Goal: Download file/media

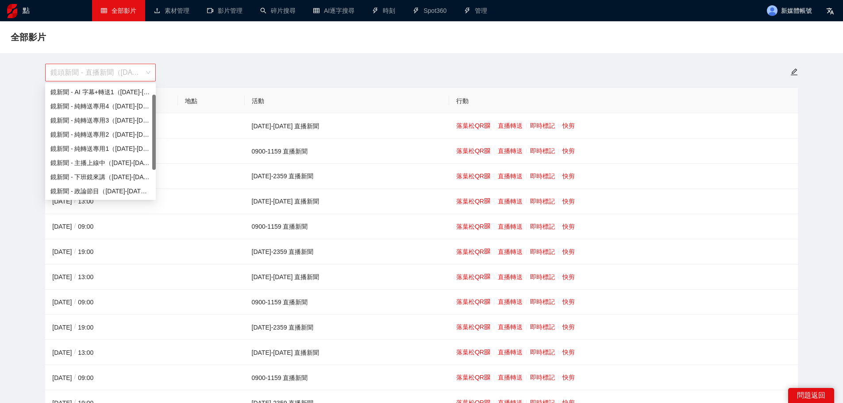
click at [109, 71] on font "鏡頭新聞 - 直播新聞（[DATE]-[DATE]）" at bounding box center [112, 73] width 124 height 8
drag, startPoint x: 149, startPoint y: 146, endPoint x: 150, endPoint y: 162, distance: 16.0
click at [150, 162] on div "鏡頭新聞 - AI字幕+轉送1（[DATE]-[DATE]） 鏡新聞 - 純轉送專用4（[DATE]-[DATE]） 鏡新聞 - 純轉送專用3（[DATE]-…" at bounding box center [100, 149] width 111 height 156
drag, startPoint x: 149, startPoint y: 162, endPoint x: 146, endPoint y: 170, distance: 8.8
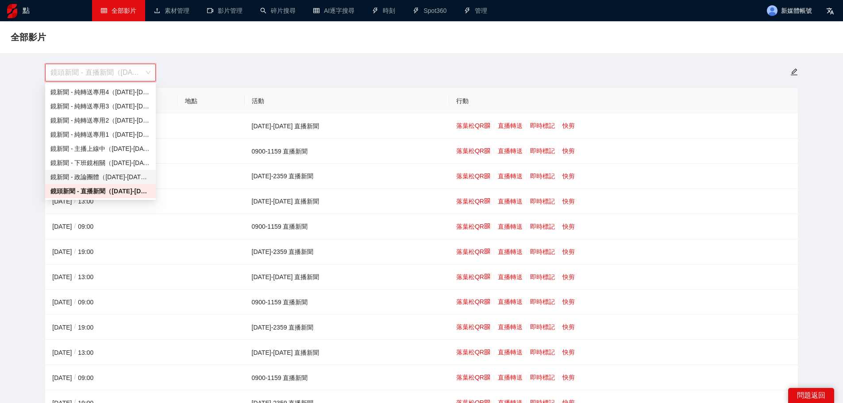
click at [148, 172] on div "鏡頭新聞 - AI字幕+轉送1（[DATE]-[DATE]） 鏡新聞 - 純轉送專用4（[DATE]-[DATE]） 鏡新聞 - 純轉送專用3（[DATE]-…" at bounding box center [100, 149] width 111 height 156
click at [413, 39] on div "全部影片" at bounding box center [422, 37] width 822 height 18
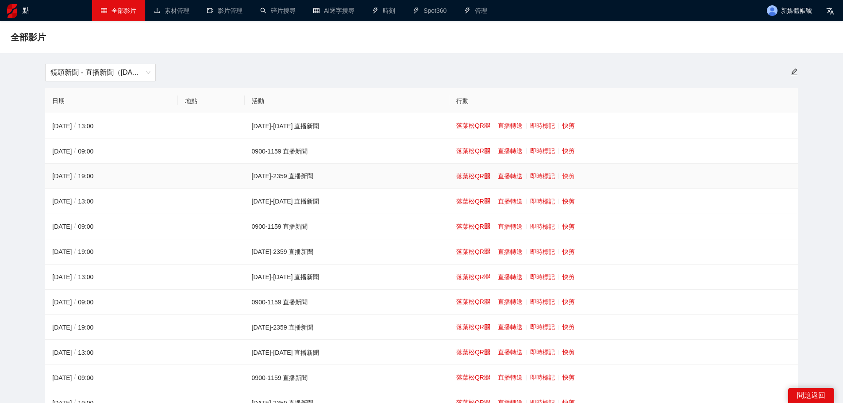
click at [563, 173] on font "快剪" at bounding box center [569, 176] width 12 height 7
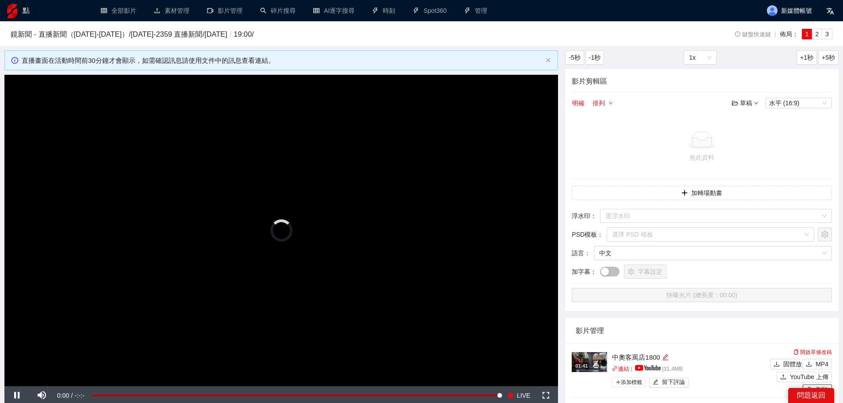
click at [351, 193] on video "Video Player" at bounding box center [281, 231] width 554 height 312
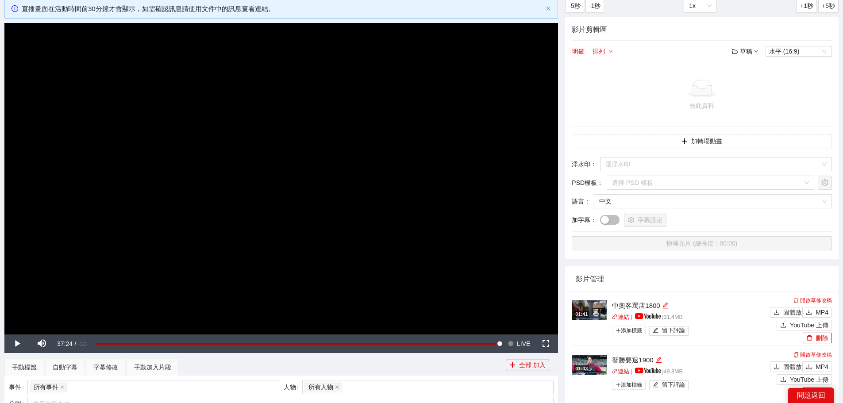
scroll to position [221, 0]
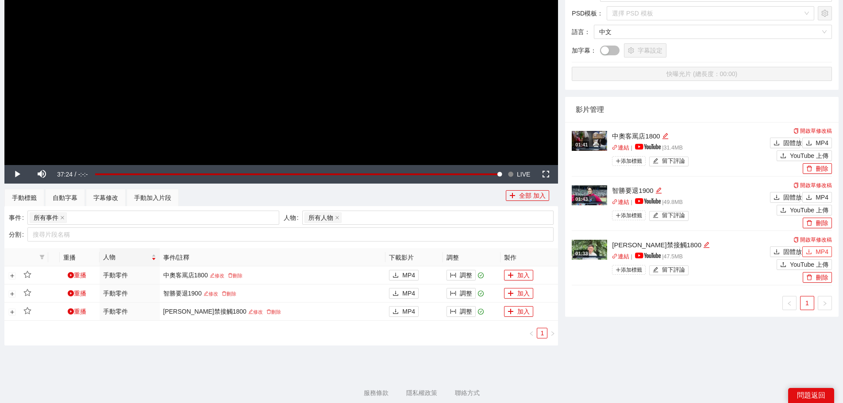
click at [815, 252] on button "MP4" at bounding box center [817, 252] width 30 height 11
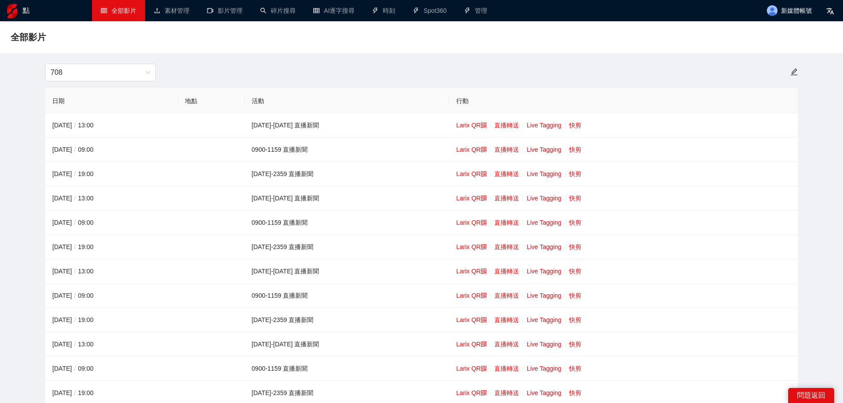
click at [88, 71] on span "708" at bounding box center [100, 72] width 100 height 17
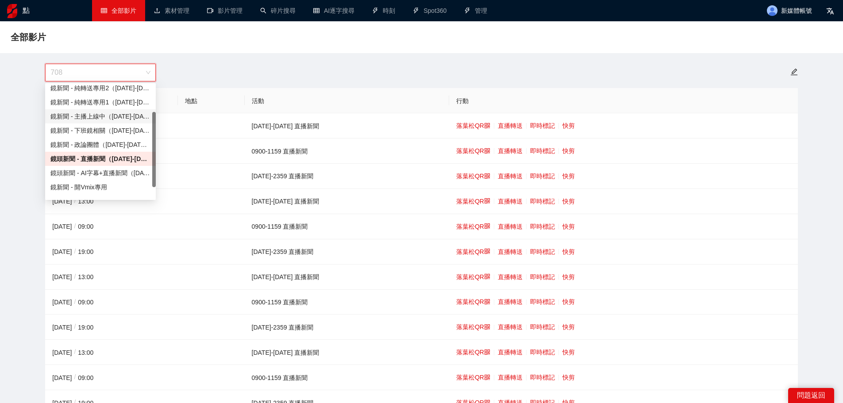
scroll to position [54, 0]
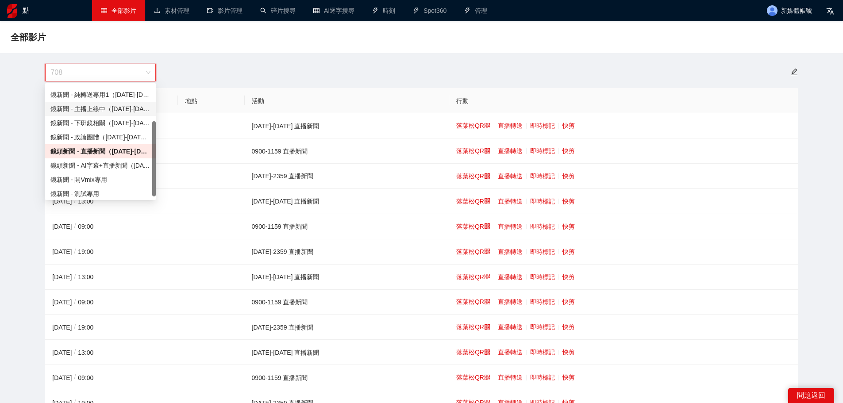
drag, startPoint x: 154, startPoint y: 148, endPoint x: 144, endPoint y: 175, distance: 28.6
click at [155, 175] on div at bounding box center [154, 158] width 4 height 75
click at [124, 166] on font "鏡頭新聞 - AI字幕+直播新聞（[DATE]-[DATE]）" at bounding box center [115, 165] width 131 height 7
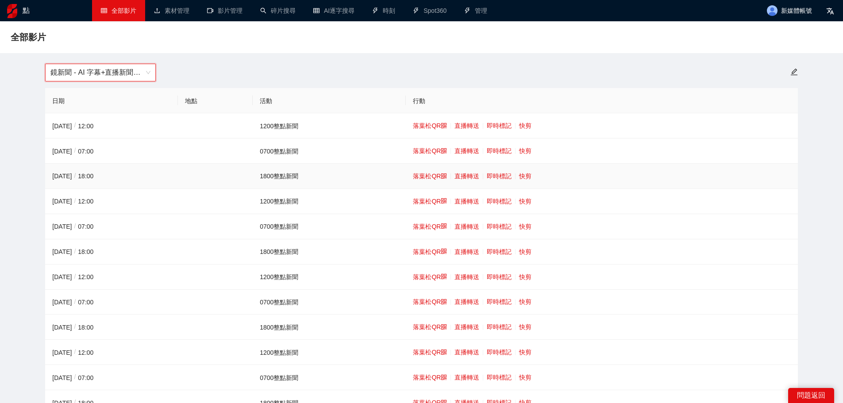
click at [523, 171] on td "落葉松QR 直播轉送 即時標記 快剪" at bounding box center [602, 176] width 392 height 25
click at [521, 177] on font "快剪" at bounding box center [525, 176] width 12 height 7
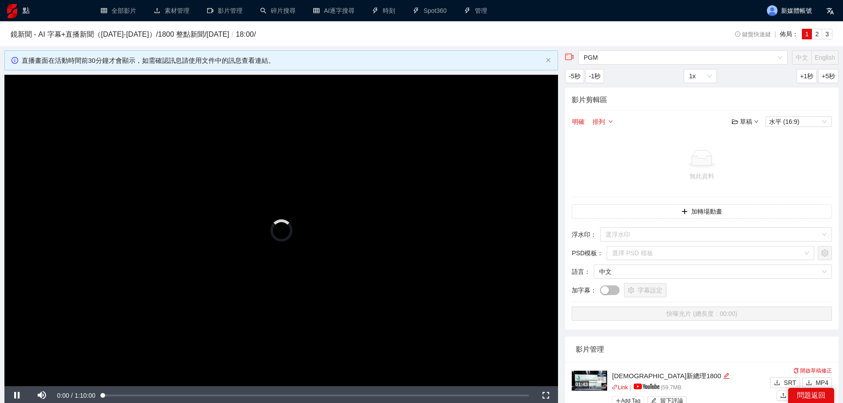
click at [164, 178] on video "Video Player" at bounding box center [281, 231] width 554 height 312
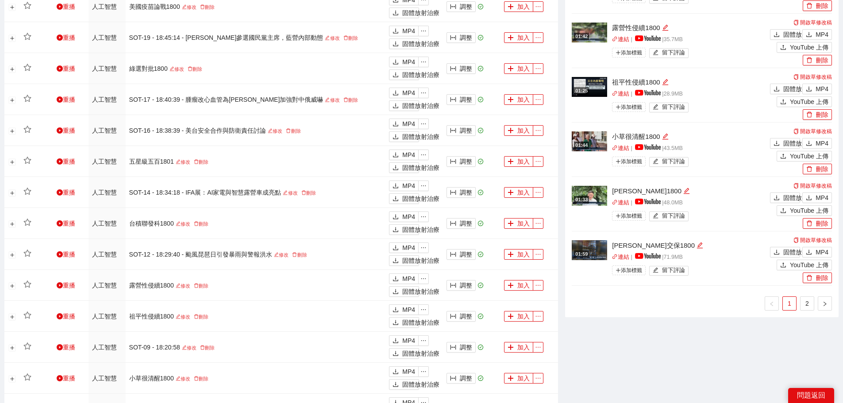
scroll to position [620, 0]
click at [805, 302] on link "2" at bounding box center [807, 304] width 13 height 13
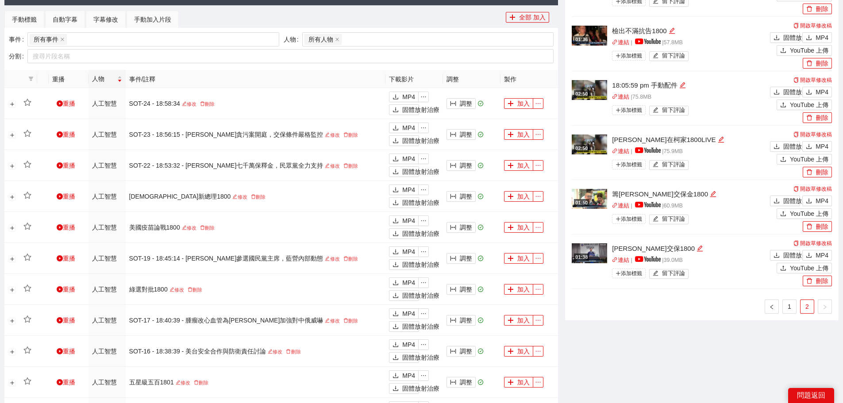
scroll to position [398, 0]
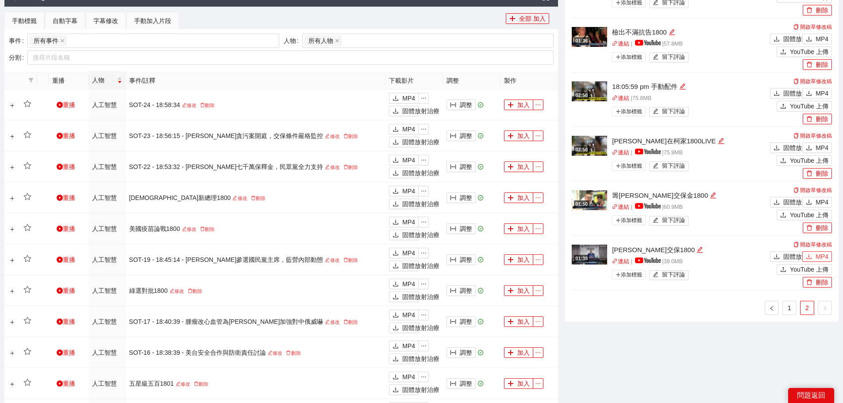
click at [812, 251] on button "MP4" at bounding box center [817, 256] width 30 height 11
click at [812, 200] on icon "下載" at bounding box center [809, 202] width 6 height 6
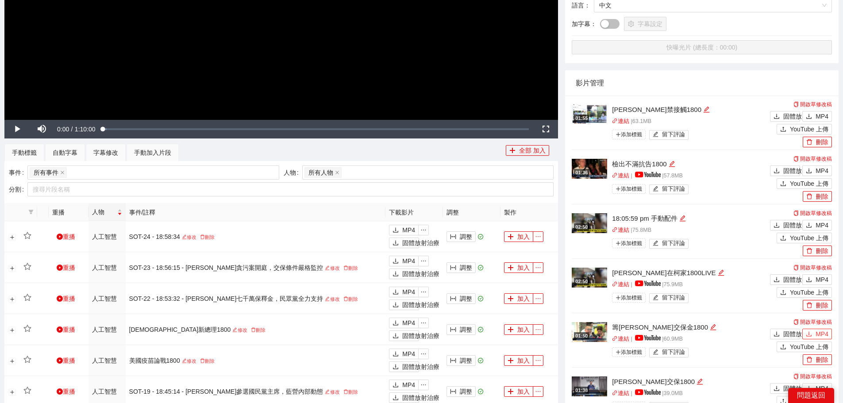
scroll to position [266, 0]
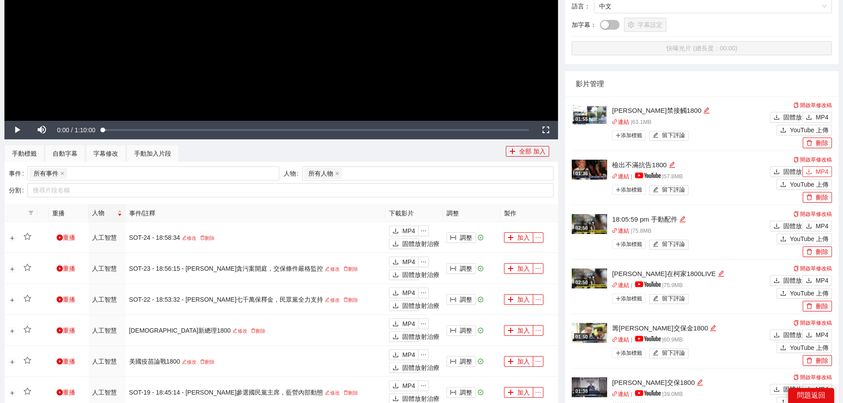
click at [821, 169] on font "MP4" at bounding box center [822, 171] width 13 height 7
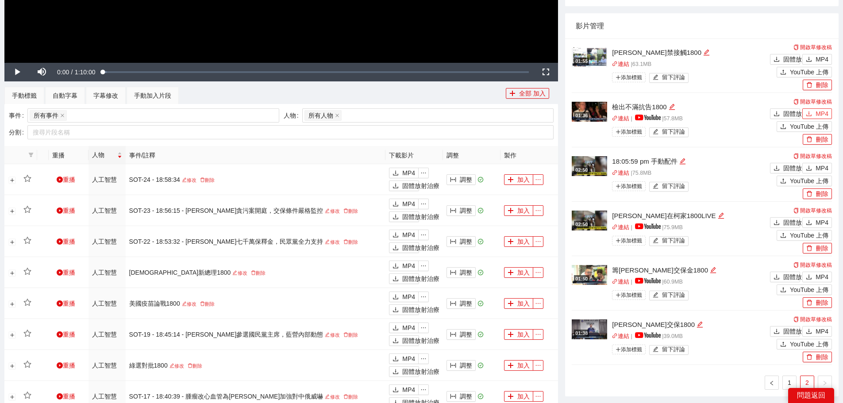
scroll to position [398, 0]
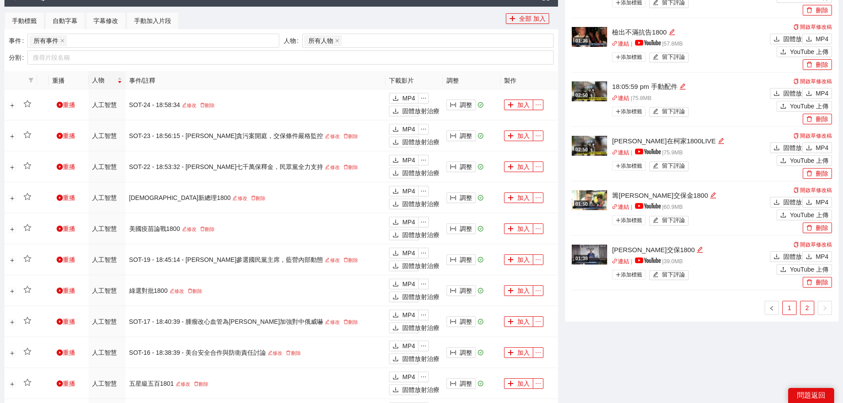
click at [790, 305] on font "1" at bounding box center [790, 308] width 4 height 7
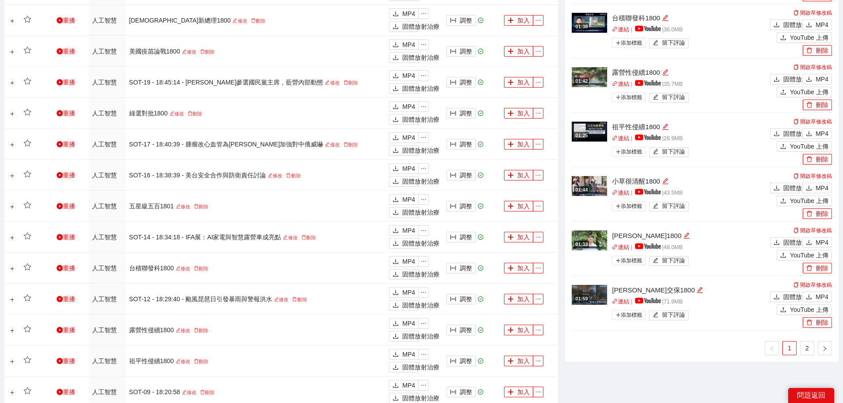
scroll to position [575, 0]
click at [824, 242] on font "MP4" at bounding box center [822, 242] width 13 height 7
click at [813, 184] on button "MP4" at bounding box center [817, 188] width 30 height 11
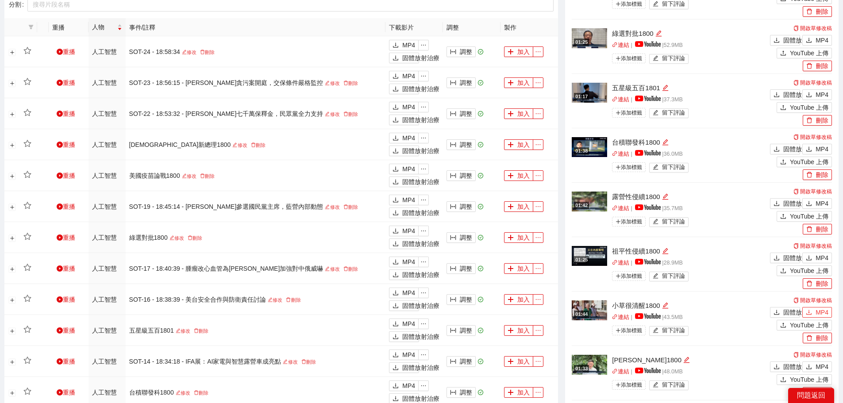
scroll to position [443, 0]
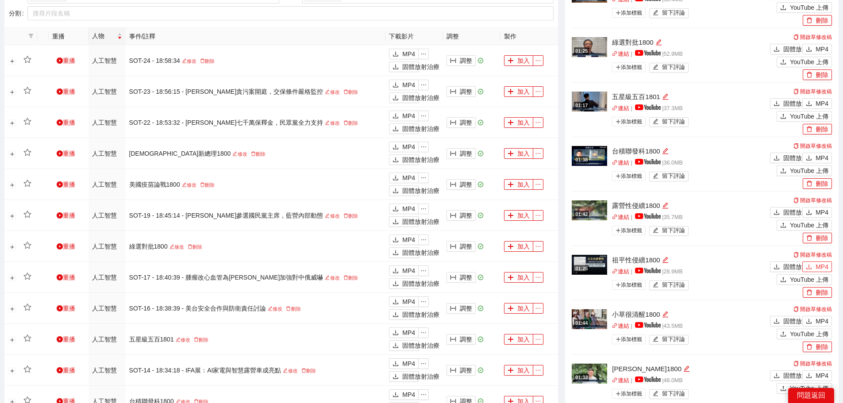
click at [821, 264] on font "MP4" at bounding box center [822, 266] width 13 height 7
click at [816, 206] on div "固體放射治療 MP4" at bounding box center [800, 211] width 64 height 13
click at [814, 212] on button "MP4" at bounding box center [817, 212] width 30 height 11
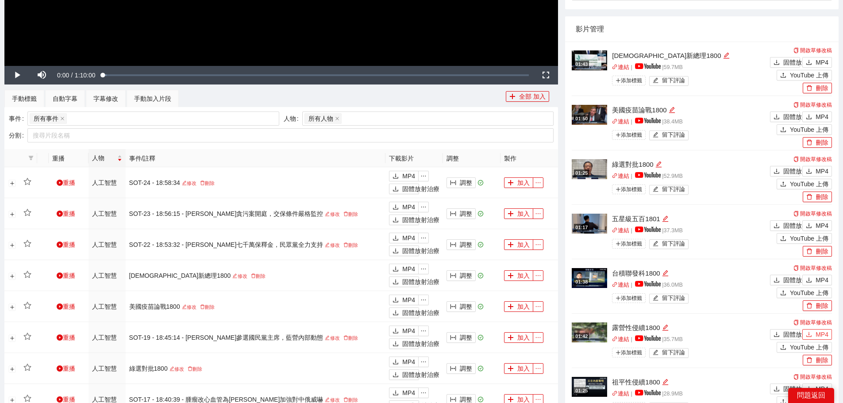
scroll to position [310, 0]
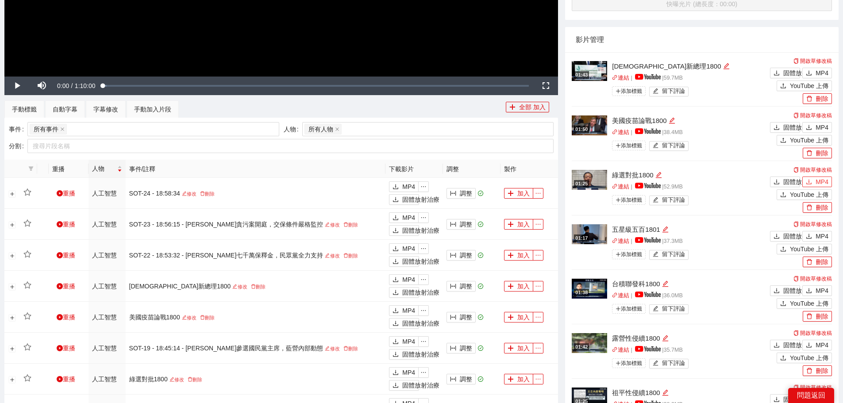
click at [815, 181] on button "MP4" at bounding box center [817, 182] width 30 height 11
